Goal: Transaction & Acquisition: Purchase product/service

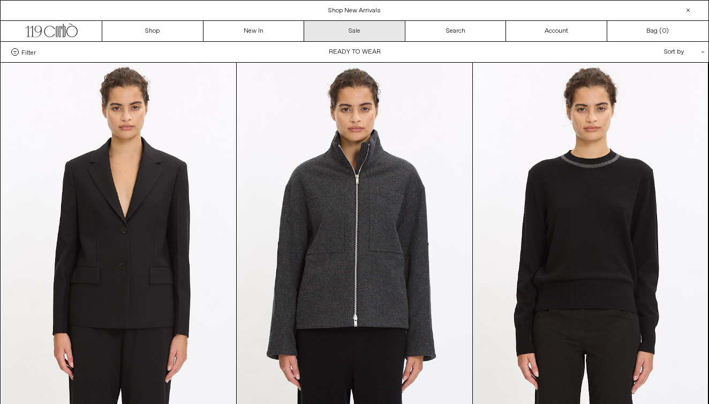
click at [363, 28] on link "Sale" at bounding box center [354, 31] width 101 height 20
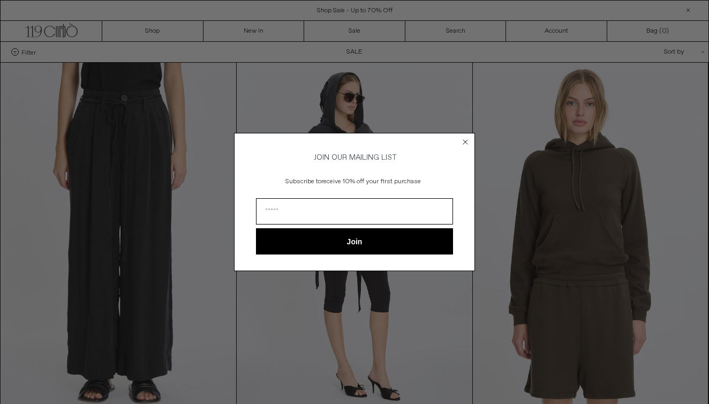
click at [26, 52] on div "Close dialog JOIN OUR MAILING LIST Subscribe to receive 10% off your first purc…" at bounding box center [354, 202] width 709 height 404
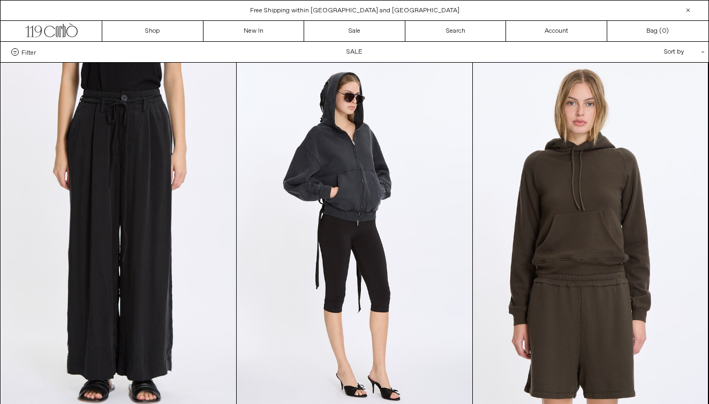
click at [21, 52] on span "Filter" at bounding box center [28, 51] width 14 height 7
click at [0, 0] on select "**********" at bounding box center [0, 0] width 0 height 0
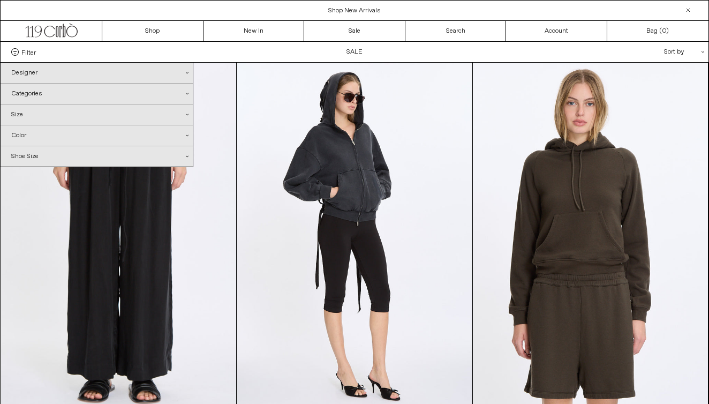
click at [41, 94] on div "Categories .cls-1{fill:#231f20}" at bounding box center [97, 94] width 192 height 20
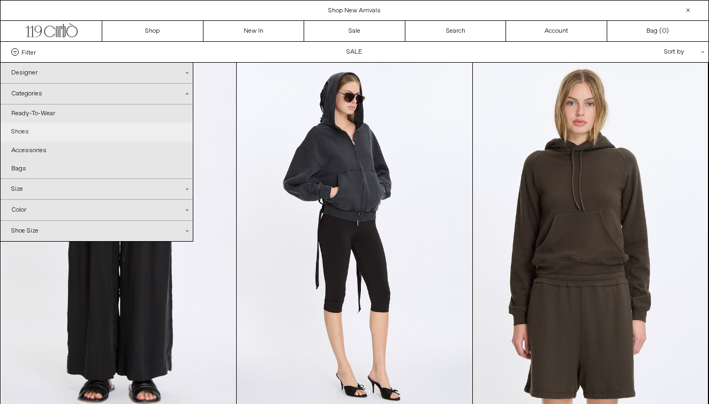
click at [25, 136] on link "Shoes" at bounding box center [97, 132] width 192 height 18
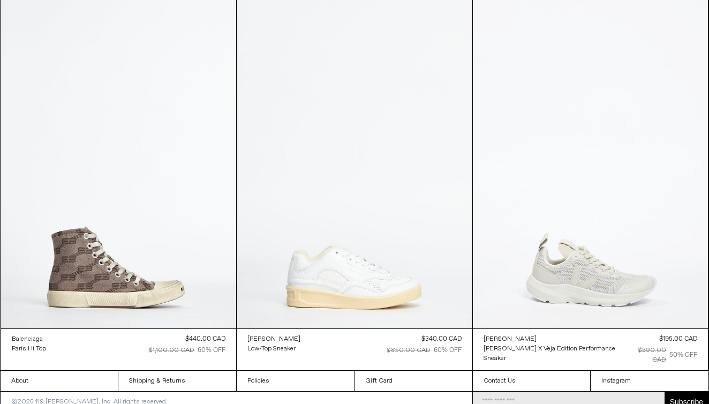
scroll to position [3558, 0]
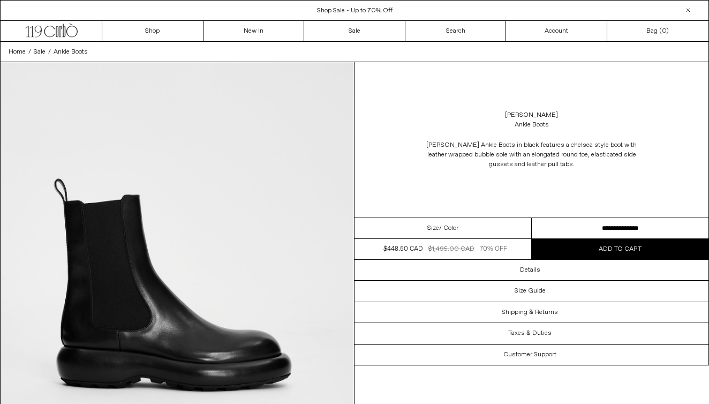
click at [440, 218] on div "Size / Color" at bounding box center [442, 228] width 177 height 21
click at [442, 228] on span "/ Color" at bounding box center [448, 228] width 19 height 10
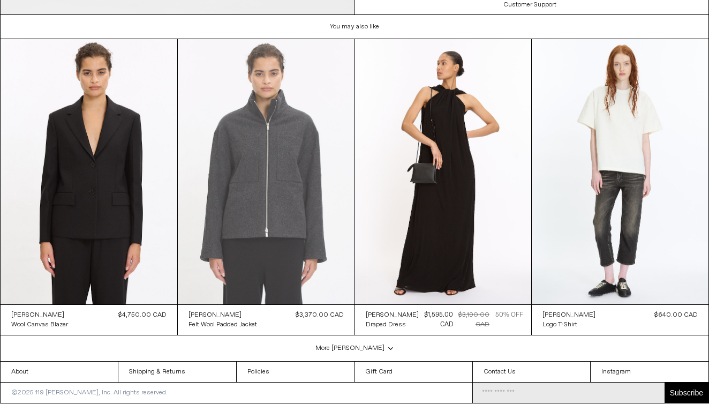
scroll to position [1825, 0]
